Goal: Task Accomplishment & Management: Use online tool/utility

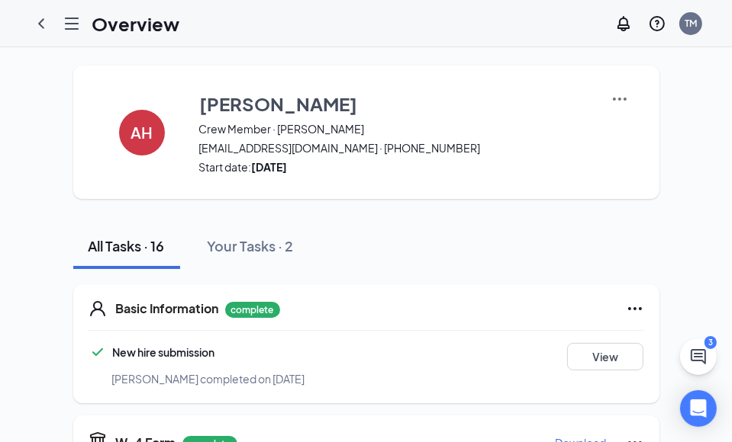
click at [72, 21] on icon "Hamburger" at bounding box center [72, 23] width 18 height 18
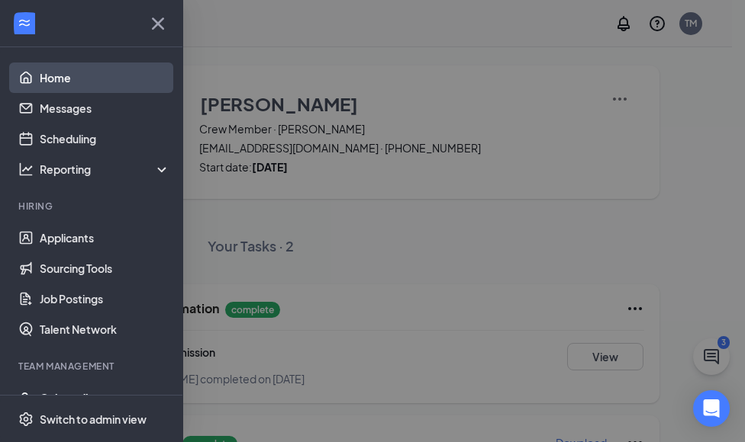
click at [69, 67] on link "Home" at bounding box center [105, 78] width 130 height 31
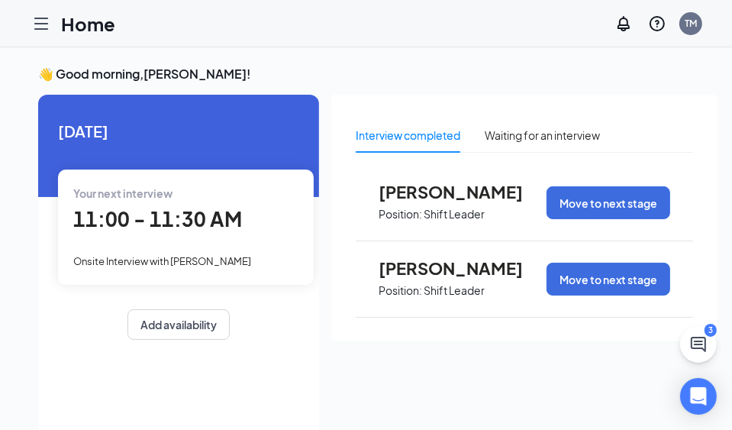
click at [44, 28] on icon "Hamburger" at bounding box center [41, 23] width 12 height 11
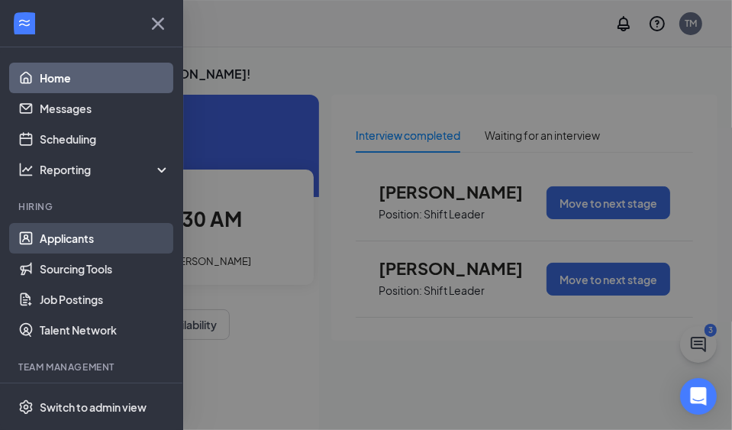
click at [76, 239] on link "Applicants" at bounding box center [105, 238] width 130 height 31
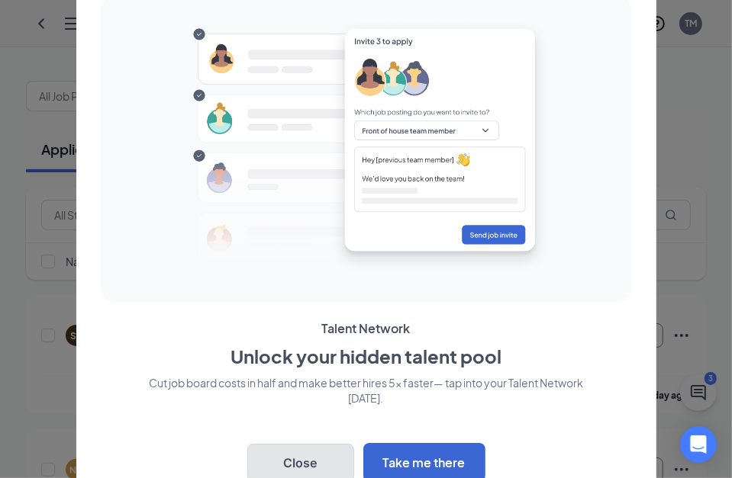
click at [301, 442] on button "Close" at bounding box center [300, 463] width 107 height 38
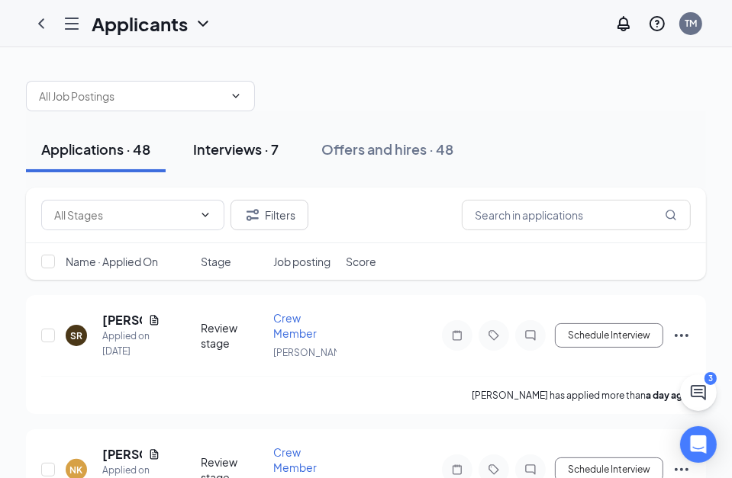
click at [206, 140] on div "Interviews · 7" at bounding box center [235, 149] width 85 height 19
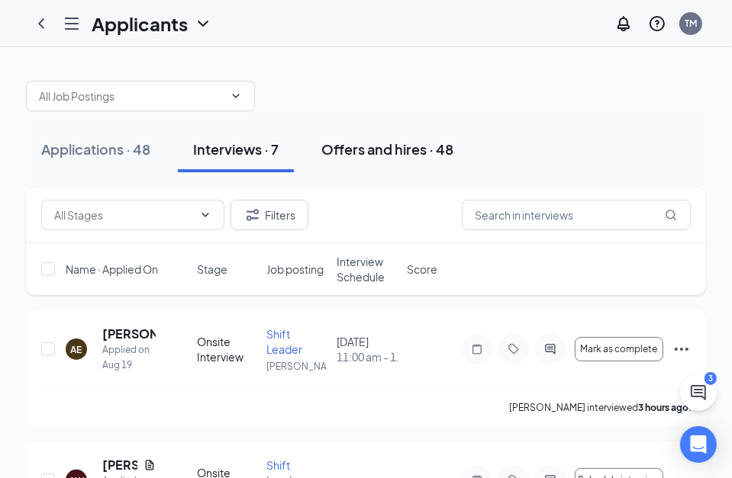
click at [373, 151] on div "Offers and hires · 48" at bounding box center [387, 149] width 132 height 19
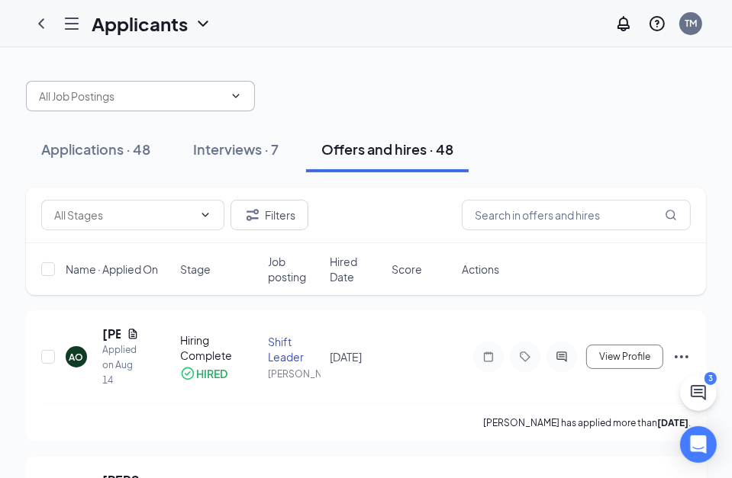
click at [92, 99] on input "text" at bounding box center [131, 96] width 185 height 17
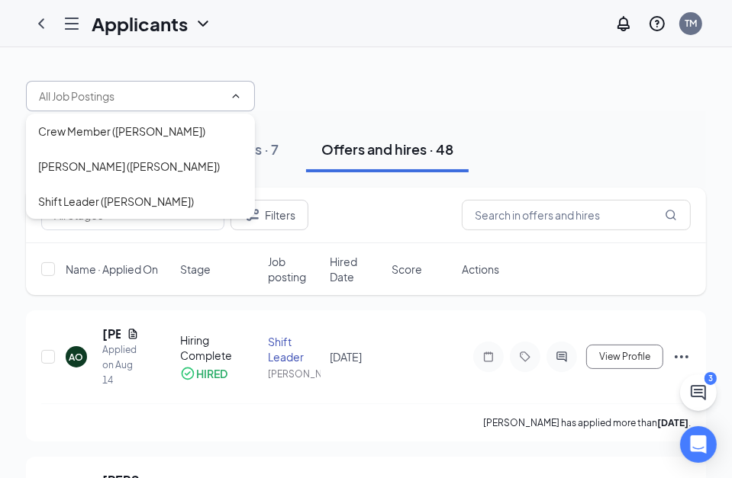
click at [593, 88] on div at bounding box center [366, 89] width 680 height 46
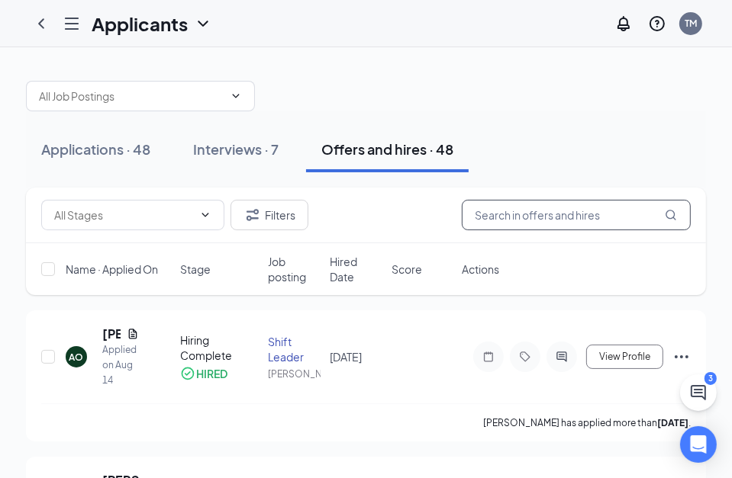
click at [556, 214] on input "text" at bounding box center [576, 215] width 229 height 31
click at [528, 217] on input "text" at bounding box center [576, 215] width 229 height 31
click at [594, 215] on input "text" at bounding box center [576, 215] width 229 height 31
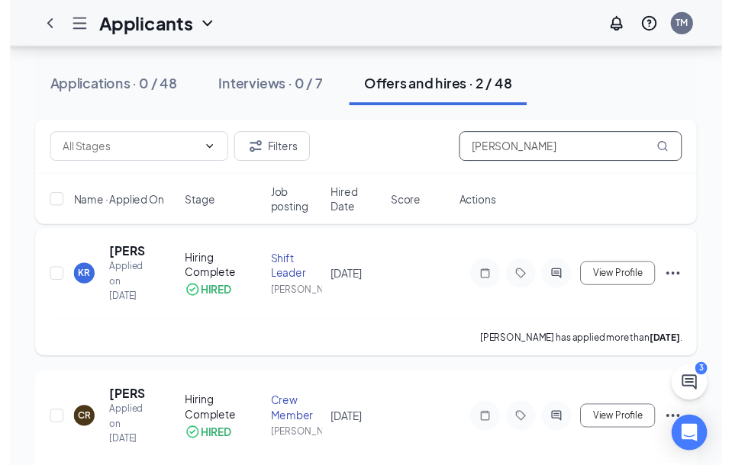
scroll to position [71, 0]
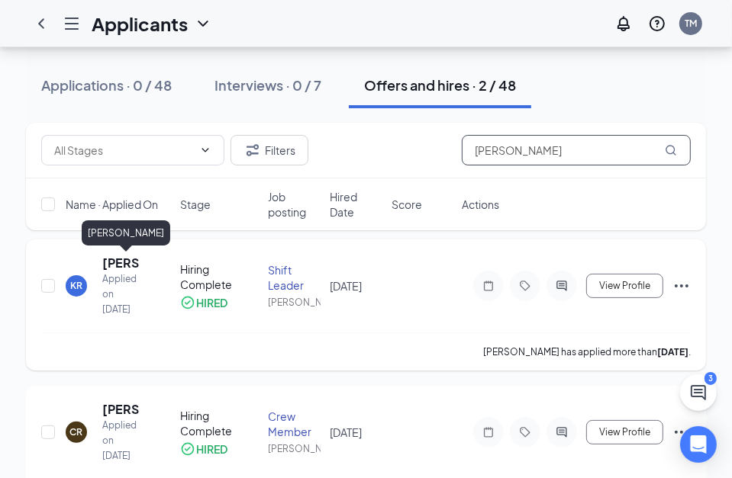
type input "[PERSON_NAME]"
click at [111, 267] on h5 "[PERSON_NAME]" at bounding box center [120, 263] width 37 height 17
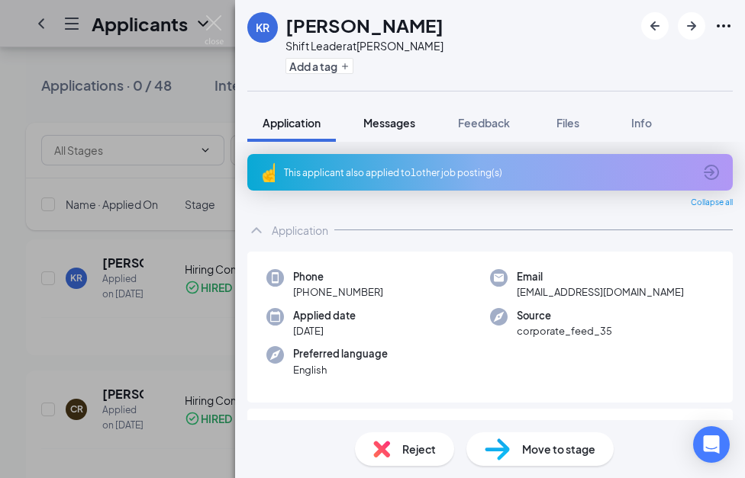
click at [385, 122] on span "Messages" at bounding box center [389, 123] width 52 height 14
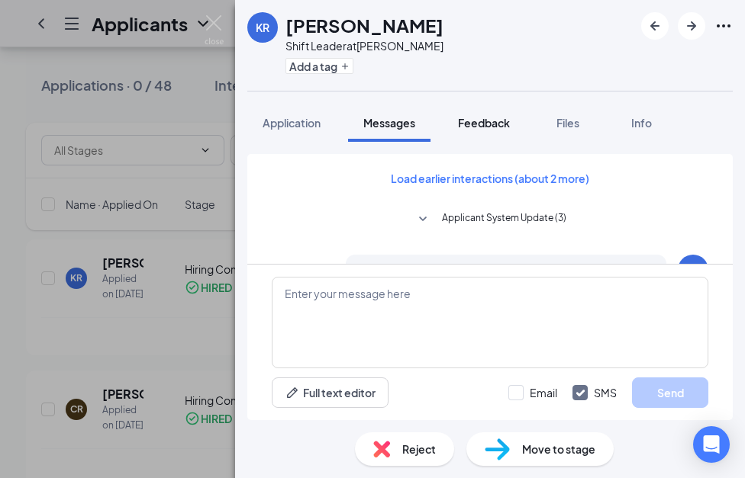
click at [481, 117] on span "Feedback" at bounding box center [484, 123] width 52 height 14
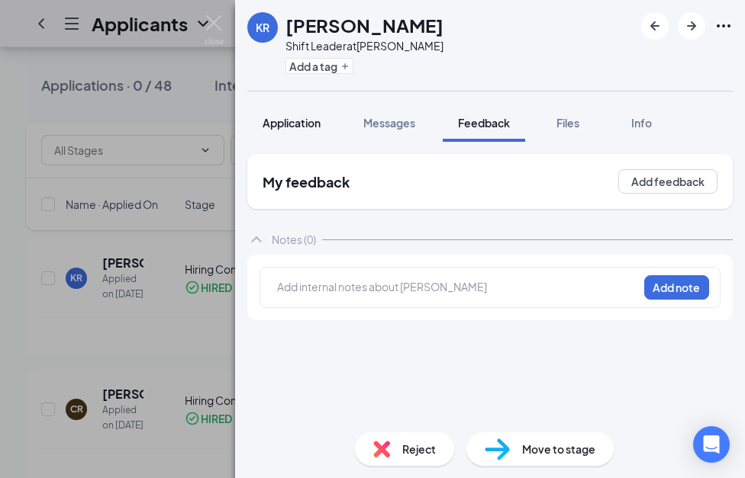
click at [311, 125] on span "Application" at bounding box center [291, 123] width 58 height 14
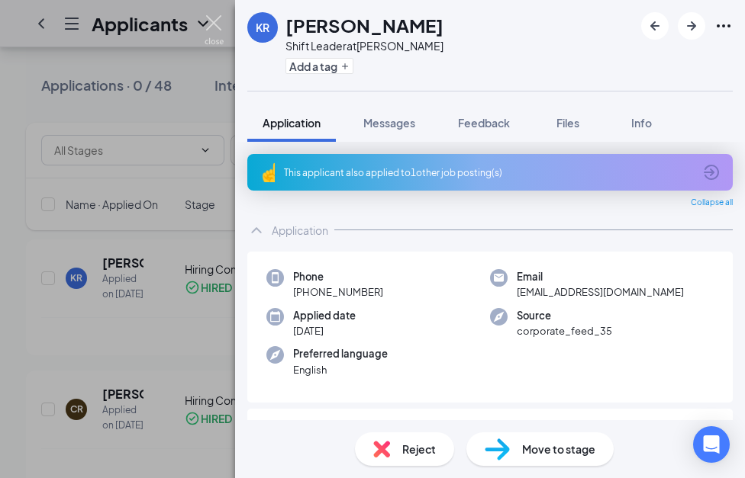
click at [220, 18] on img at bounding box center [213, 30] width 19 height 30
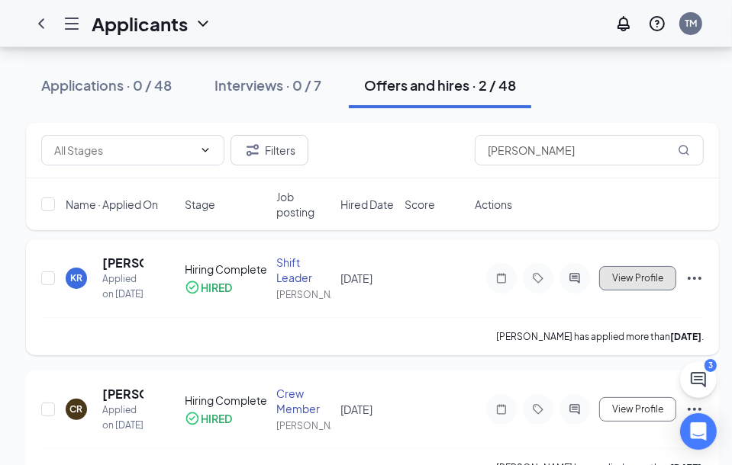
click at [625, 277] on span "View Profile" at bounding box center [637, 278] width 51 height 11
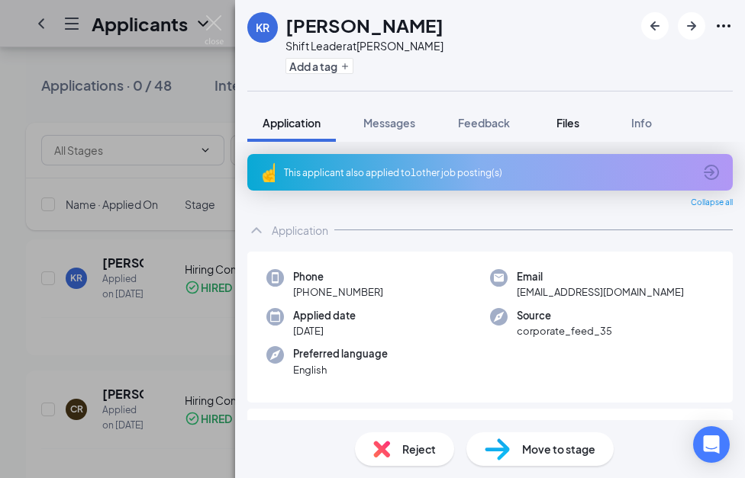
click at [561, 119] on span "Files" at bounding box center [567, 123] width 23 height 14
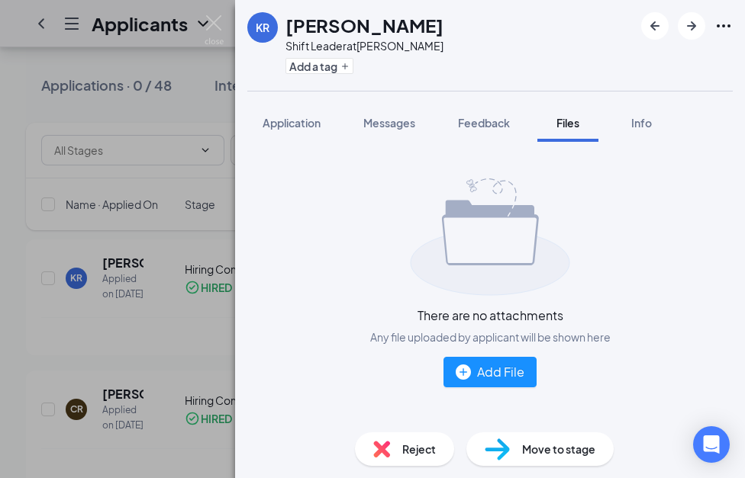
drag, startPoint x: 277, startPoint y: 117, endPoint x: 208, endPoint y: 22, distance: 117.3
click at [269, 113] on button "Application" at bounding box center [291, 123] width 88 height 38
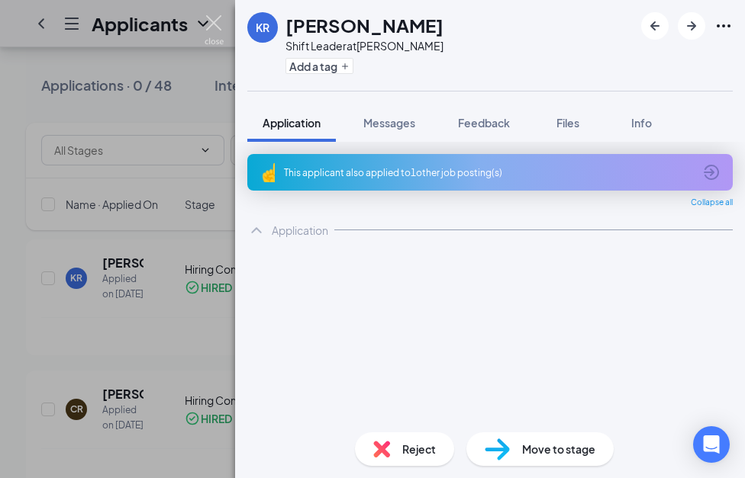
click at [208, 21] on img at bounding box center [213, 30] width 19 height 30
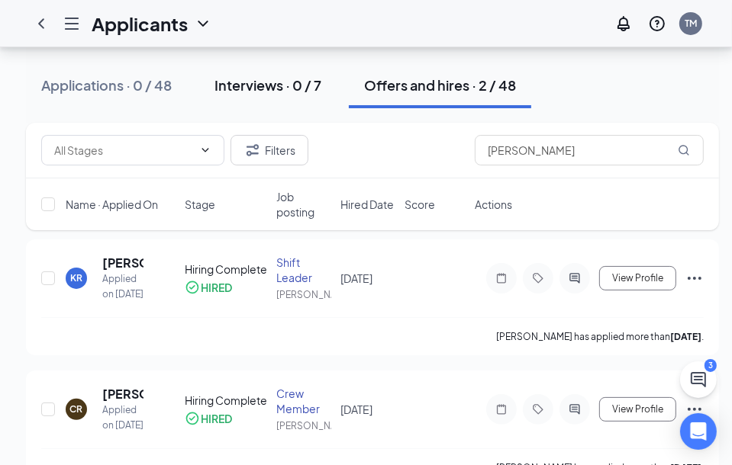
click at [262, 78] on div "Interviews · 0 / 7" at bounding box center [267, 85] width 107 height 19
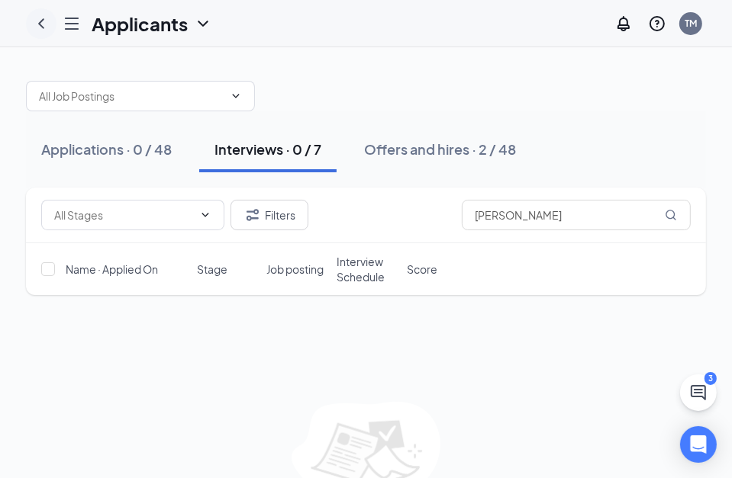
click at [48, 20] on icon "ChevronLeft" at bounding box center [41, 23] width 18 height 18
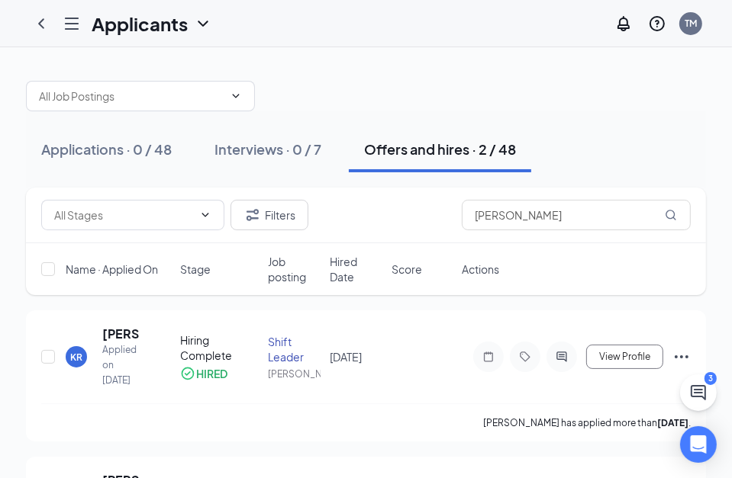
click at [71, 24] on icon "Hamburger" at bounding box center [72, 23] width 12 height 11
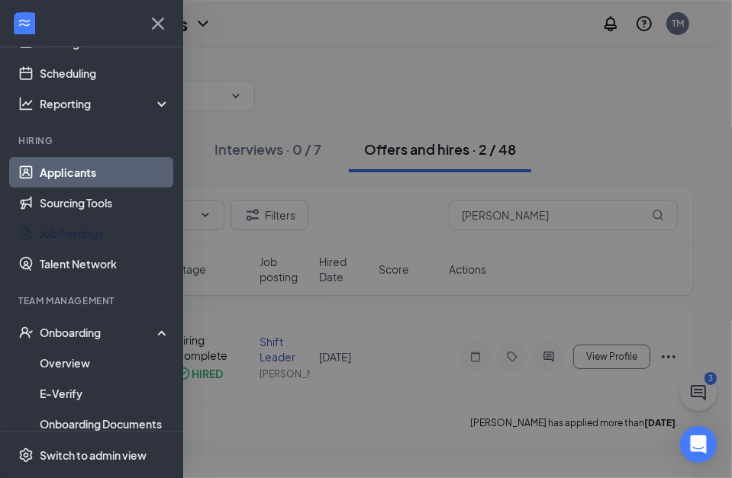
scroll to position [72, 0]
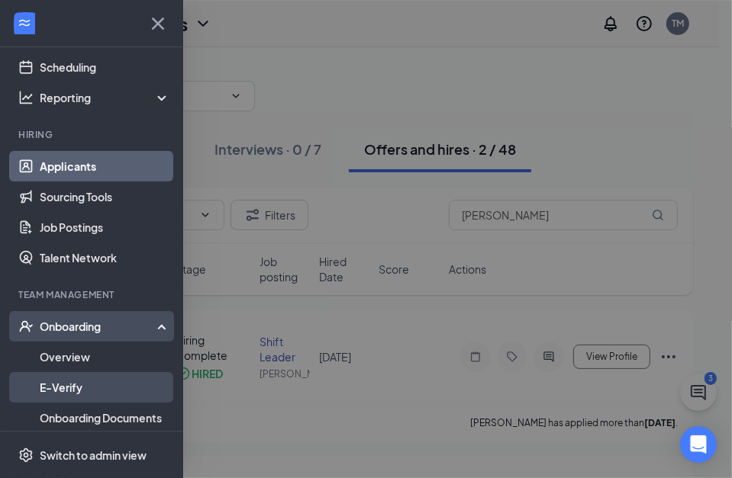
click at [79, 387] on link "E-Verify" at bounding box center [105, 387] width 130 height 31
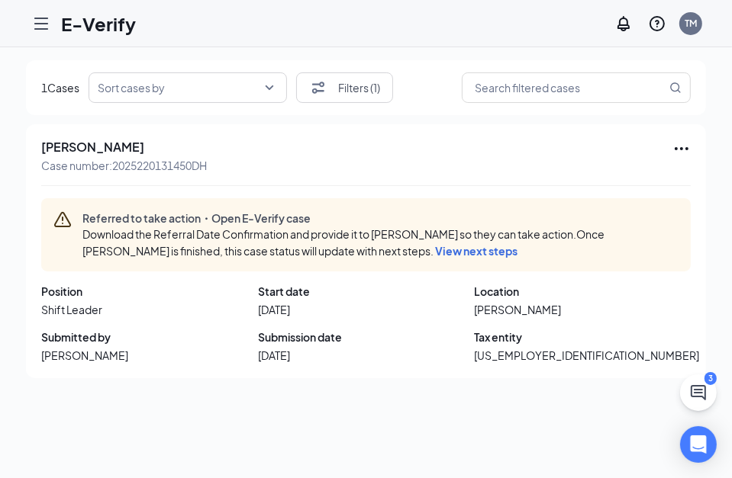
scroll to position [69, 0]
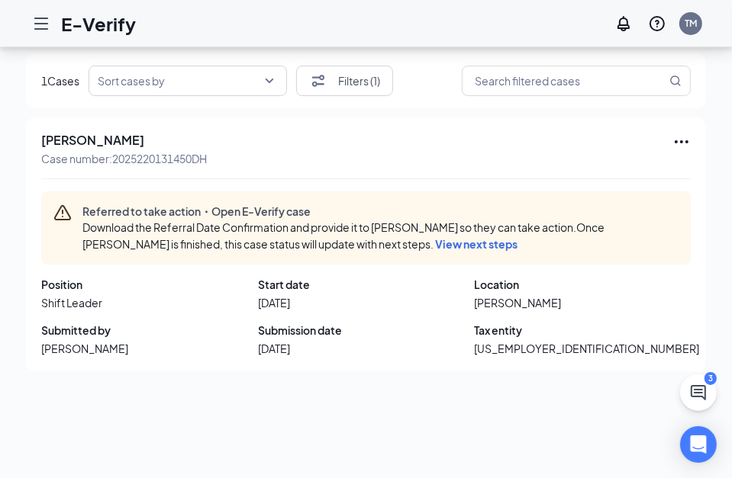
click at [442, 243] on span "View next steps" at bounding box center [476, 244] width 82 height 14
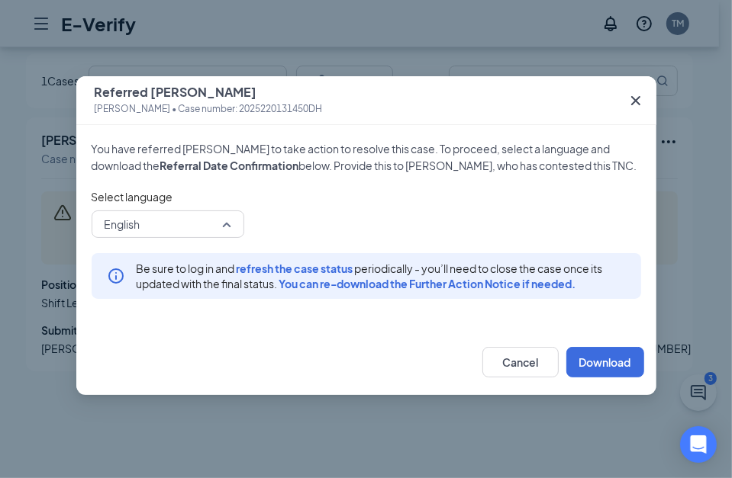
click at [225, 221] on span "English" at bounding box center [168, 224] width 127 height 23
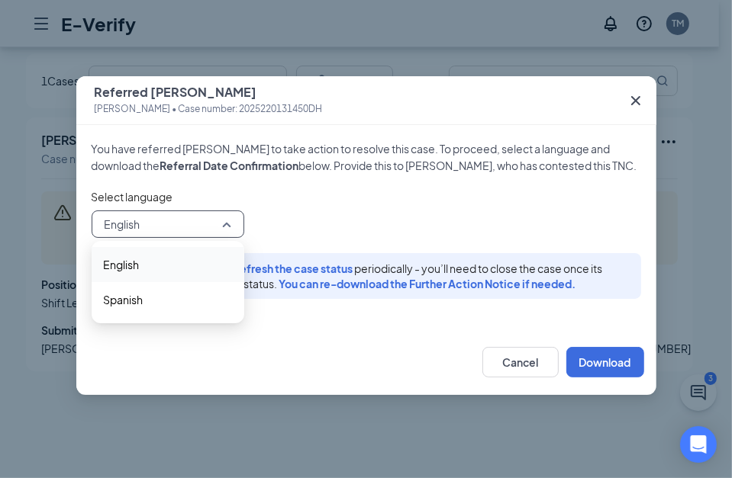
click at [206, 249] on div "English" at bounding box center [168, 264] width 153 height 35
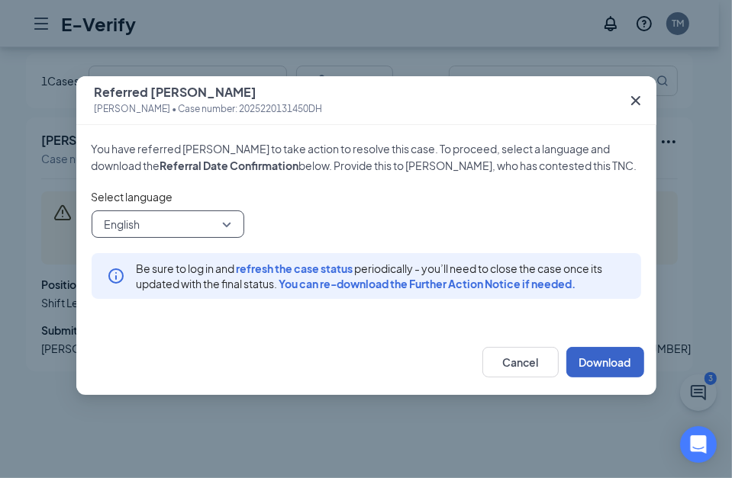
click at [626, 357] on button "Download" at bounding box center [605, 362] width 78 height 31
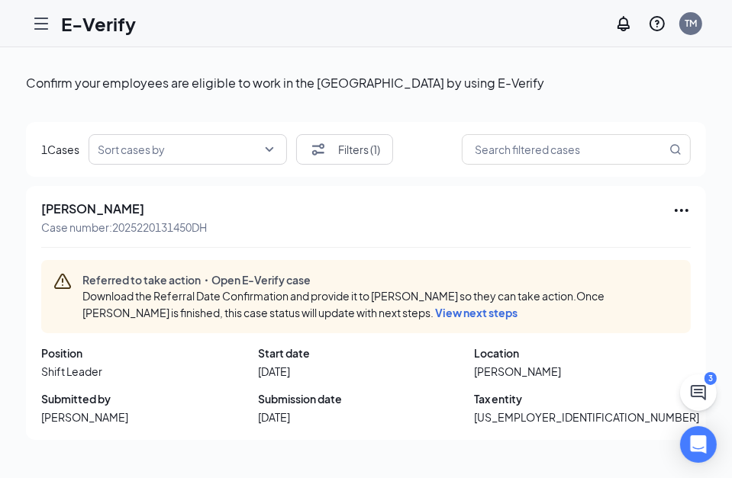
scroll to position [0, 0]
click at [441, 311] on span "View next steps" at bounding box center [476, 313] width 82 height 14
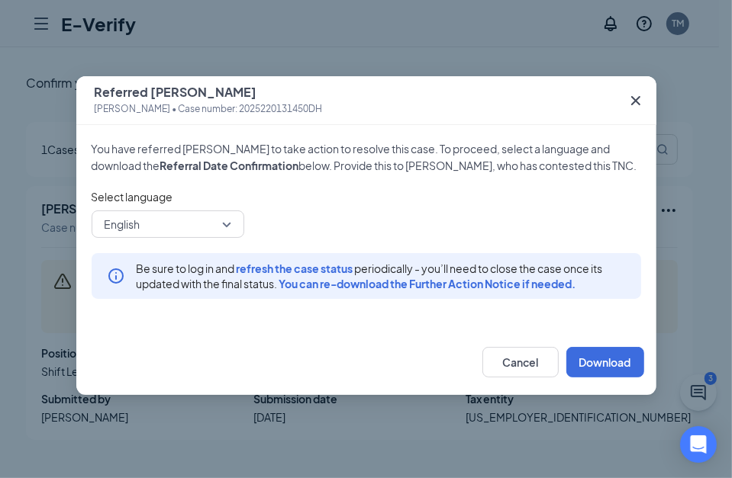
click at [281, 270] on span "refresh the case status" at bounding box center [295, 269] width 117 height 14
click at [630, 105] on icon "Cross" at bounding box center [635, 101] width 18 height 18
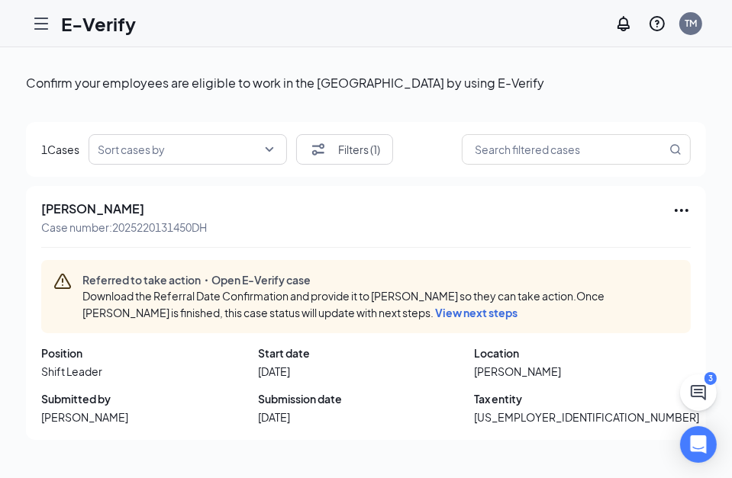
click at [40, 27] on icon "Hamburger" at bounding box center [41, 23] width 18 height 18
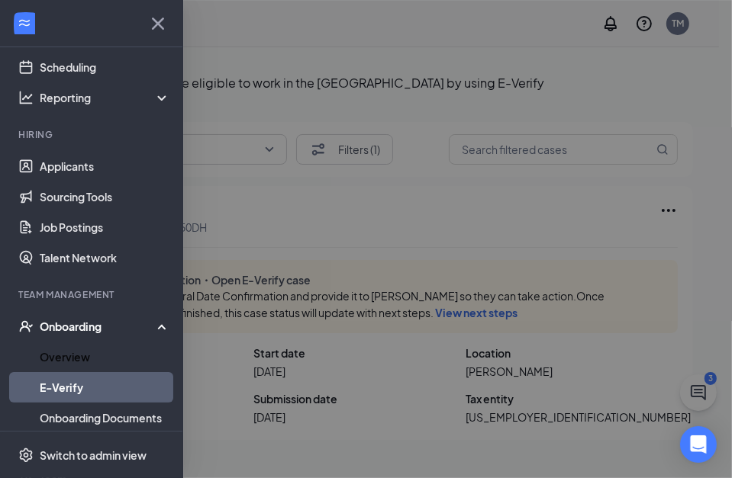
scroll to position [143, 0]
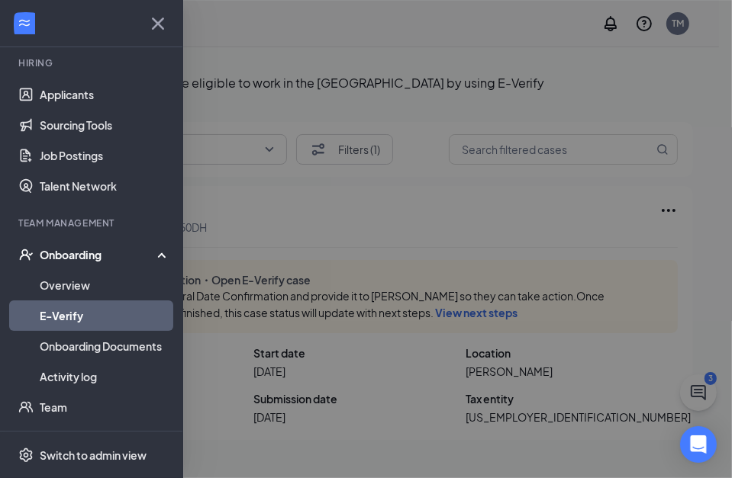
click at [88, 255] on div "Onboarding" at bounding box center [98, 254] width 117 height 15
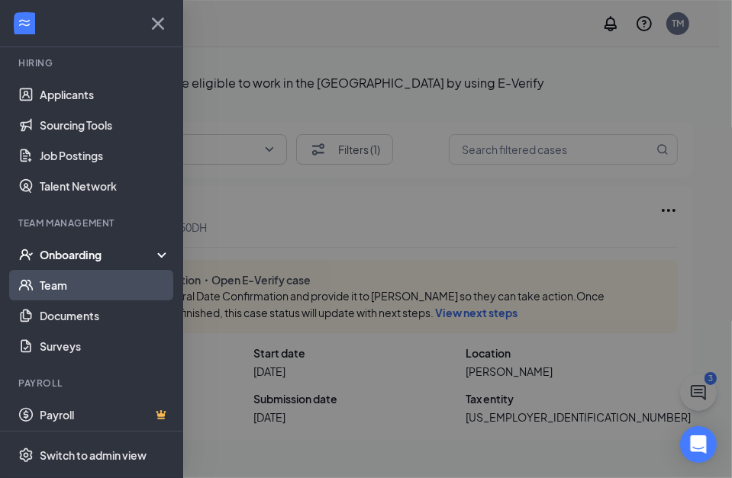
click at [87, 275] on link "Team" at bounding box center [105, 285] width 130 height 31
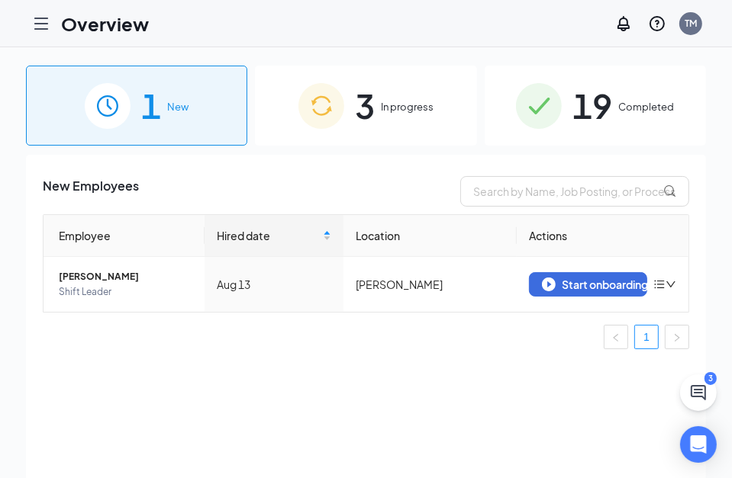
click at [375, 102] on div "3 In progress" at bounding box center [365, 106] width 221 height 80
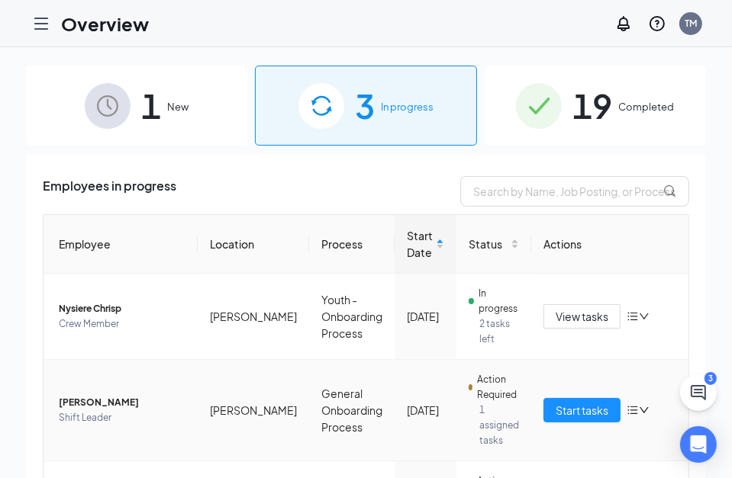
scroll to position [69, 0]
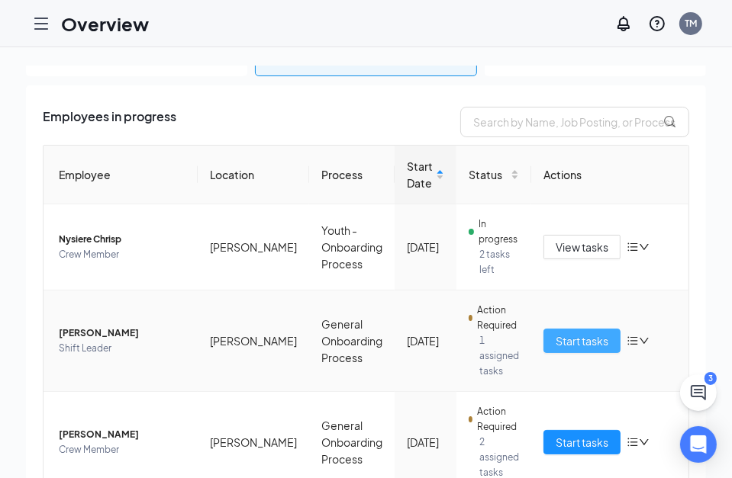
click at [555, 340] on span "Start tasks" at bounding box center [581, 341] width 53 height 17
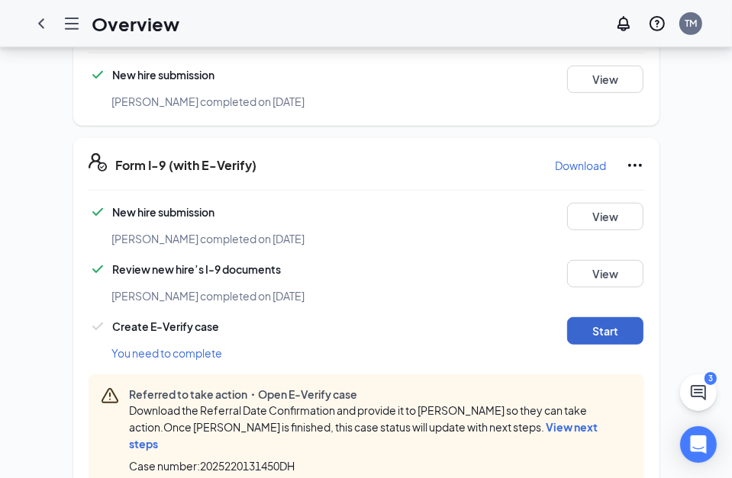
scroll to position [502, 0]
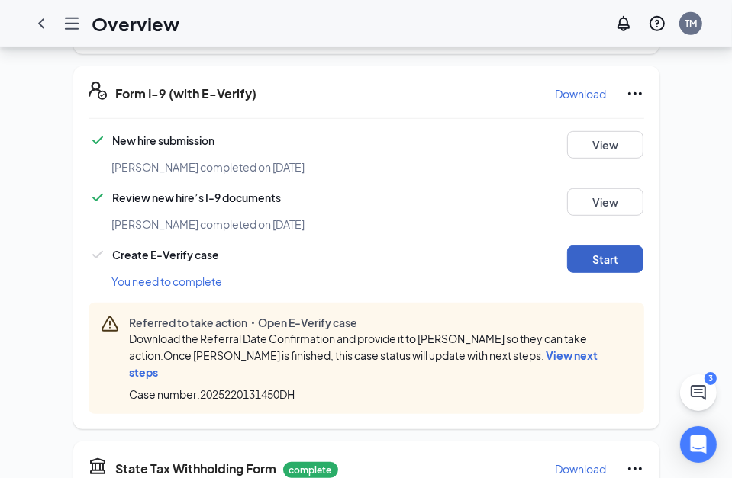
click at [598, 246] on button "Start" at bounding box center [605, 259] width 76 height 27
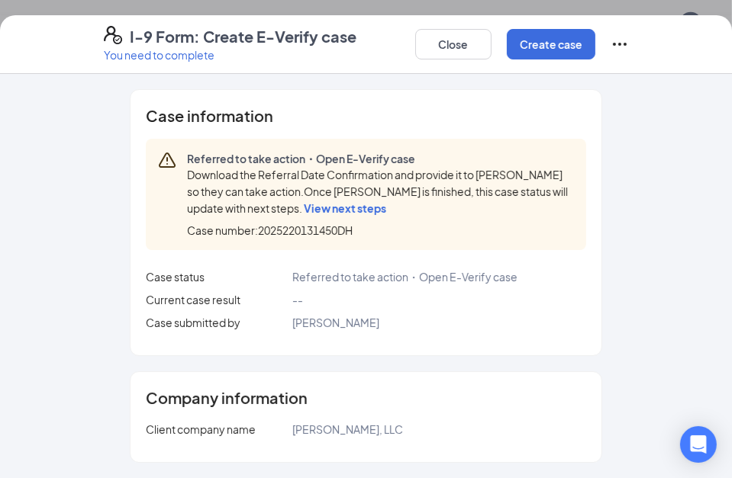
scroll to position [60, 0]
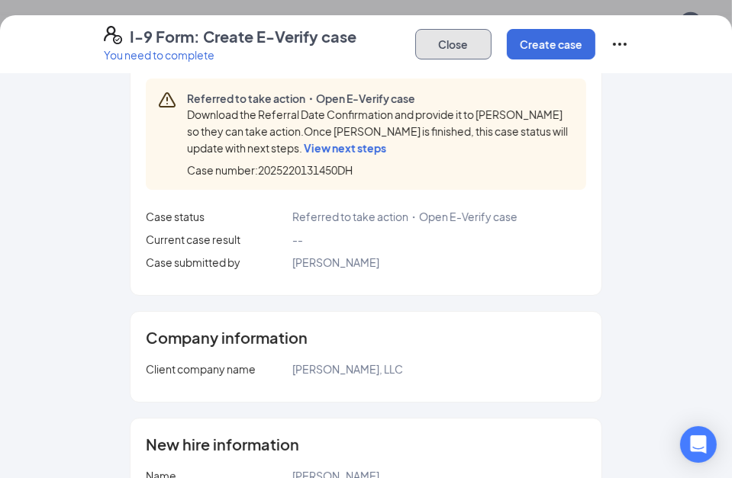
click at [444, 47] on button "Close" at bounding box center [453, 44] width 76 height 31
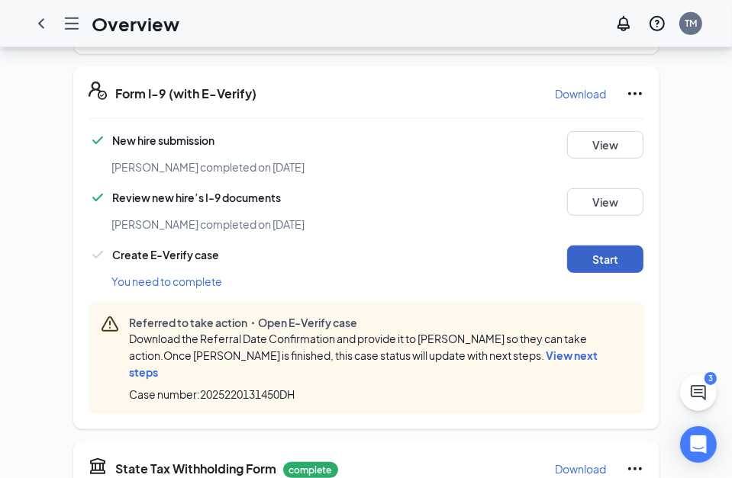
click at [617, 246] on button "Start" at bounding box center [605, 259] width 76 height 27
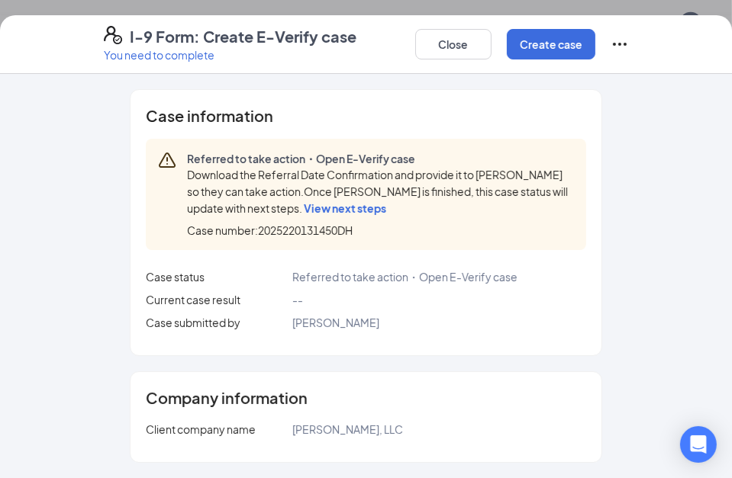
click at [616, 43] on icon "Ellipses" at bounding box center [619, 44] width 18 height 18
click at [357, 210] on span "View next steps" at bounding box center [345, 208] width 82 height 14
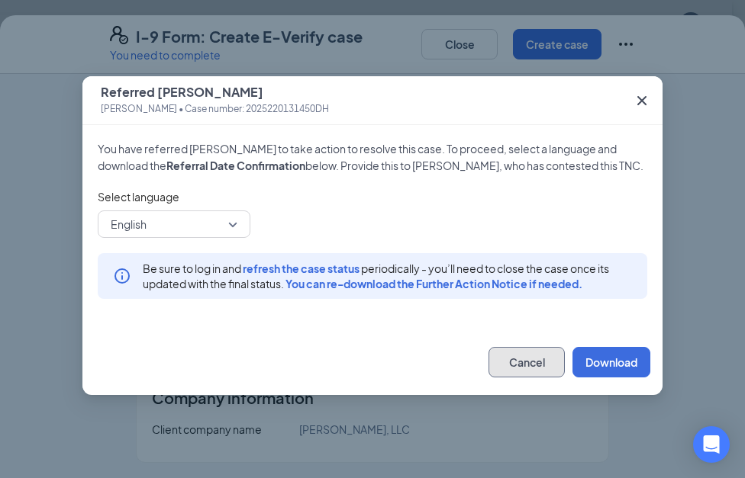
click at [514, 369] on button "Cancel" at bounding box center [526, 362] width 76 height 31
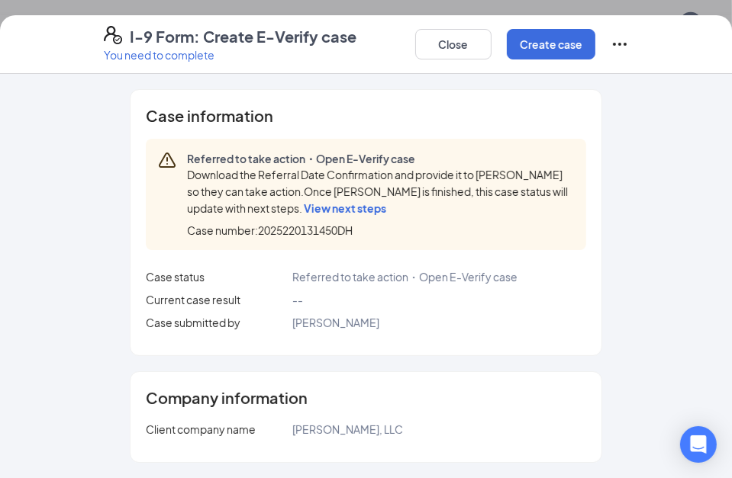
click at [623, 49] on icon "Ellipses" at bounding box center [619, 44] width 18 height 18
click at [693, 188] on div "Case information Referred to take action・Open E-Verify case Download the Referr…" at bounding box center [366, 276] width 732 height 404
click at [350, 208] on span "View next steps" at bounding box center [345, 208] width 82 height 14
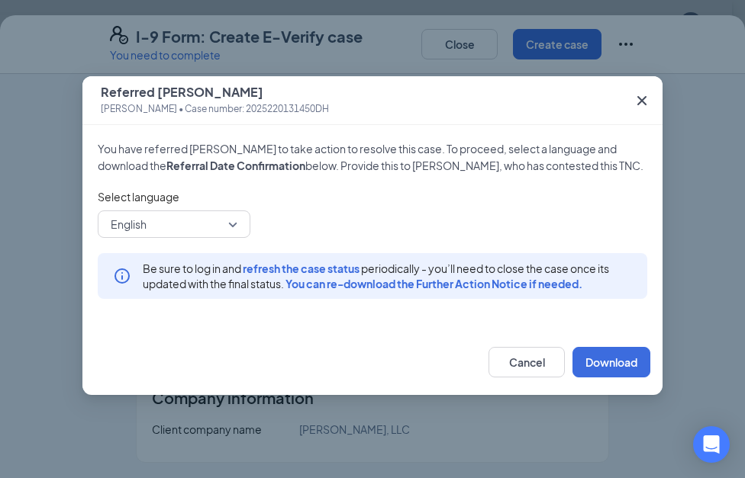
click at [642, 285] on div "Be sure to log in and refresh the case status periodically - you’ll need to clo…" at bounding box center [372, 276] width 549 height 46
click at [517, 370] on button "Cancel" at bounding box center [526, 362] width 76 height 31
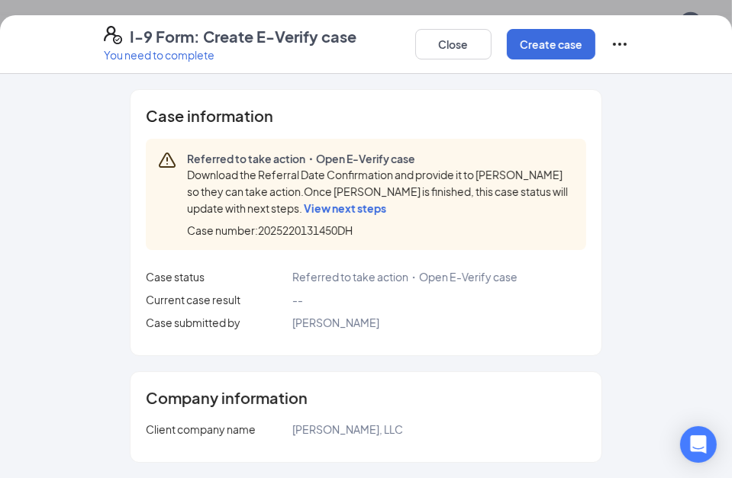
click at [661, 104] on div "Case information Referred to take action・Open E-Verify case Download the Referr…" at bounding box center [366, 276] width 732 height 404
